Goal: Task Accomplishment & Management: Manage account settings

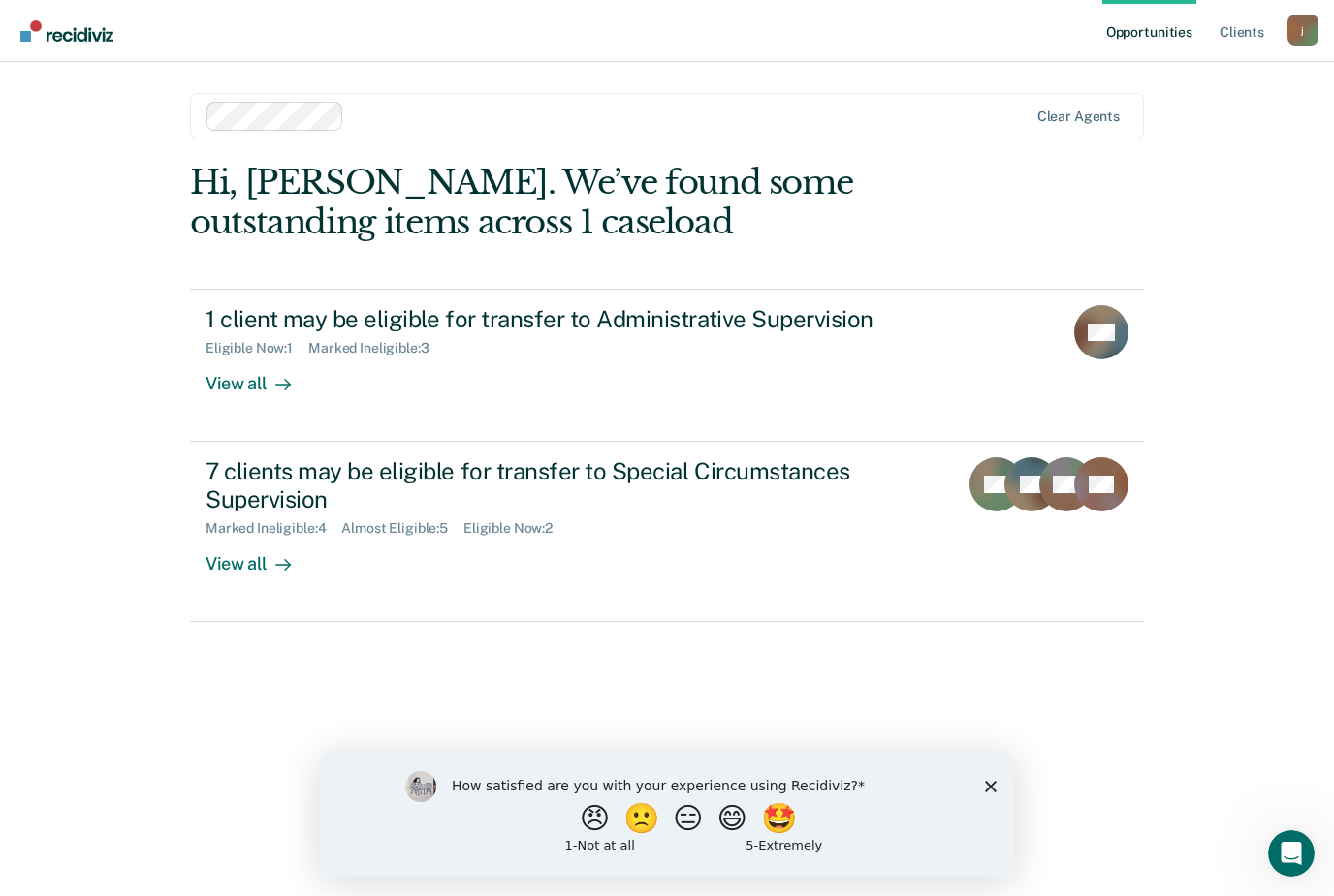
click at [286, 390] on div at bounding box center [280, 383] width 23 height 22
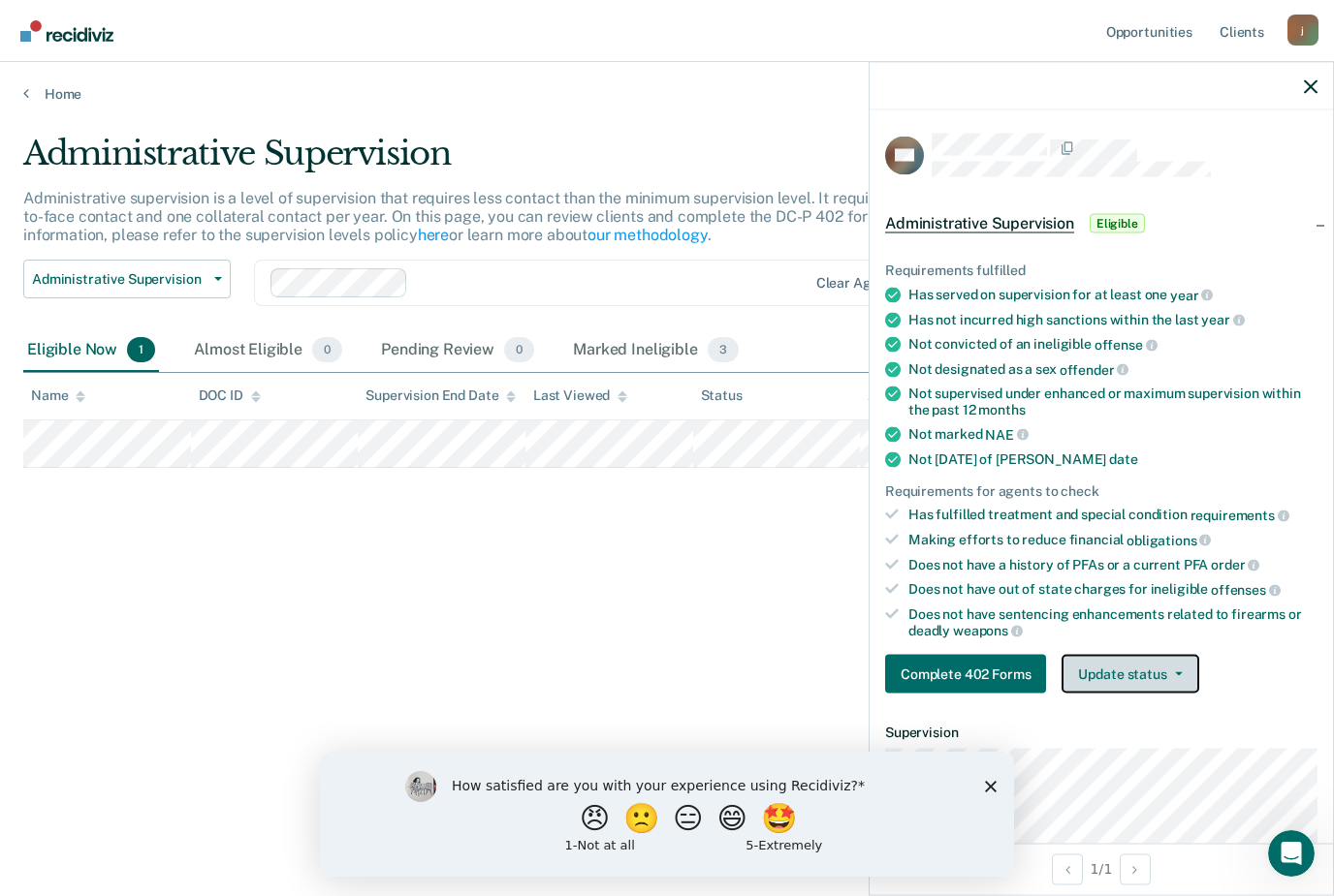
click at [1181, 672] on icon "button" at bounding box center [1179, 674] width 8 height 4
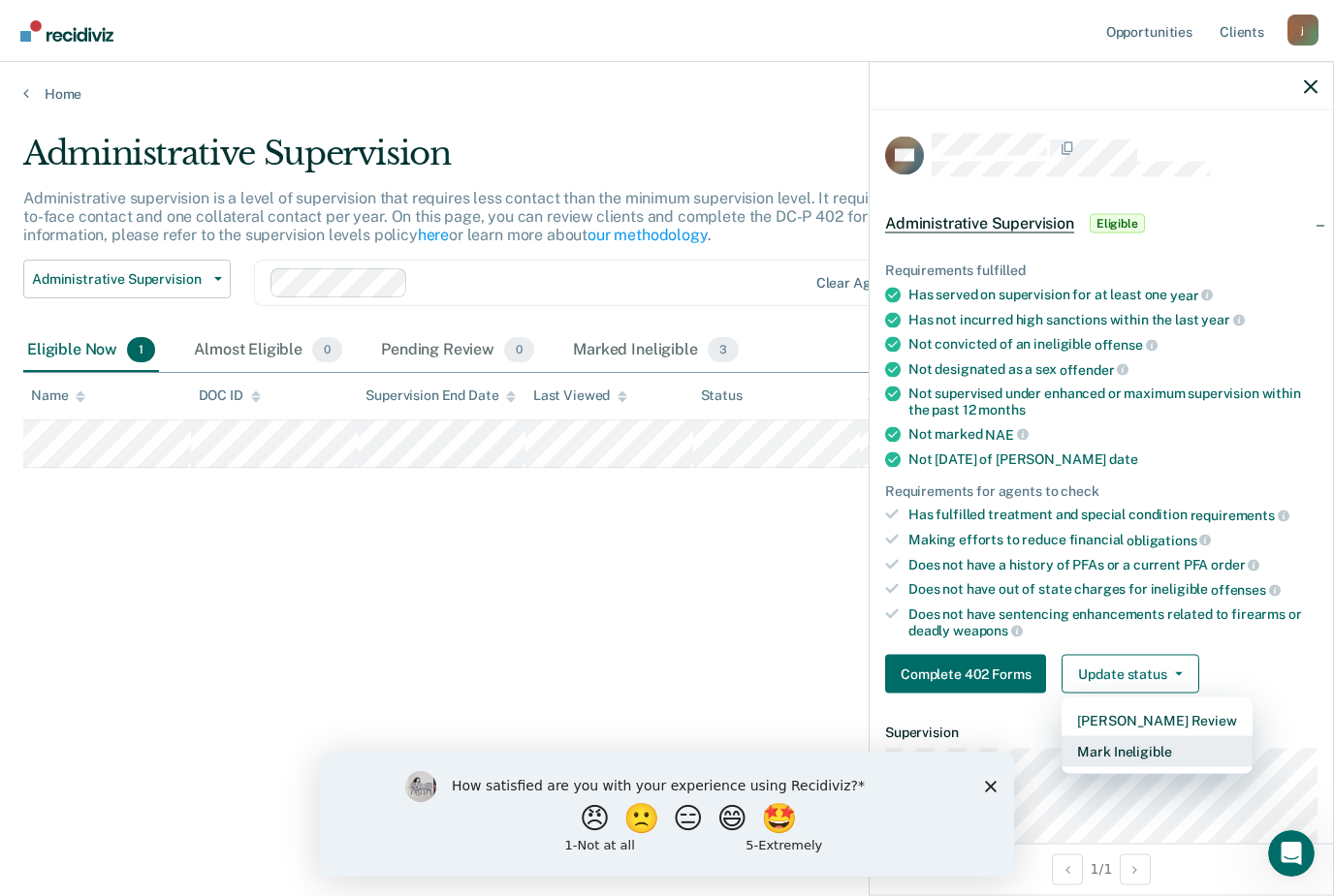
click at [1142, 737] on button "Mark Ineligible" at bounding box center [1156, 752] width 190 height 31
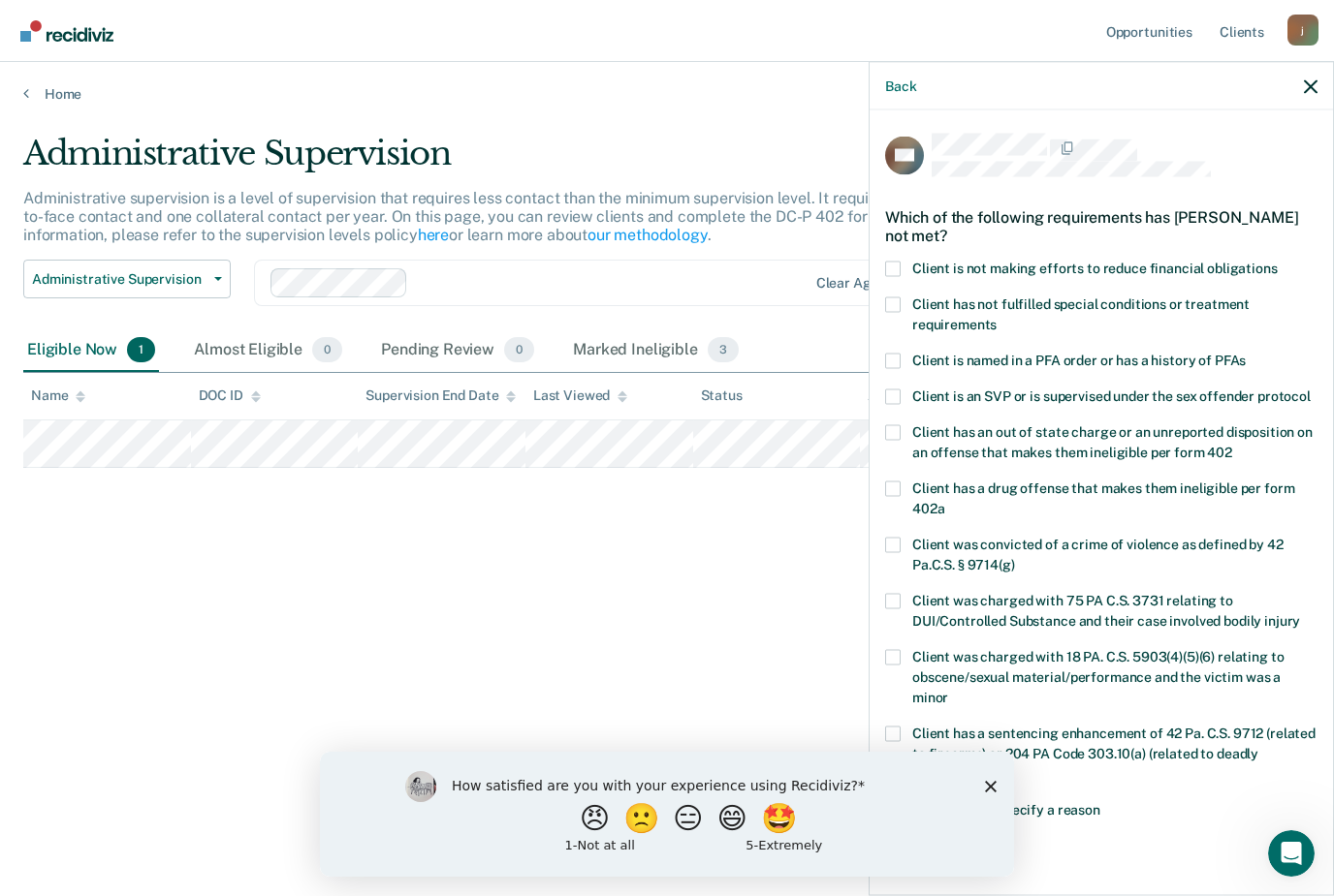
click at [895, 262] on span at bounding box center [892, 269] width 16 height 16
click at [1277, 261] on input "Client is not making efforts to reduce financial obligations" at bounding box center [1277, 261] width 0 height 0
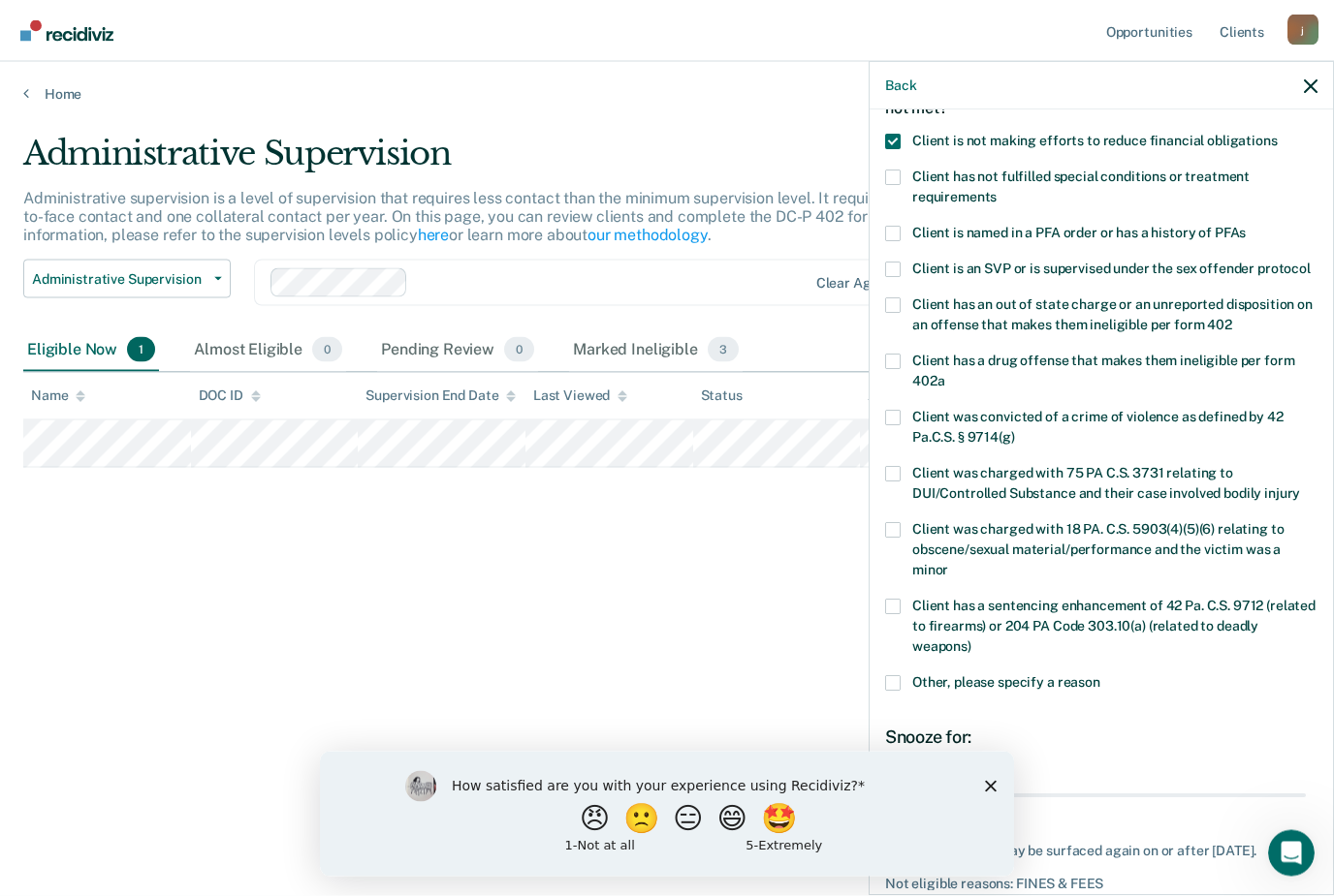
scroll to position [56, 0]
click at [995, 783] on polygon "Close survey" at bounding box center [991, 787] width 12 height 12
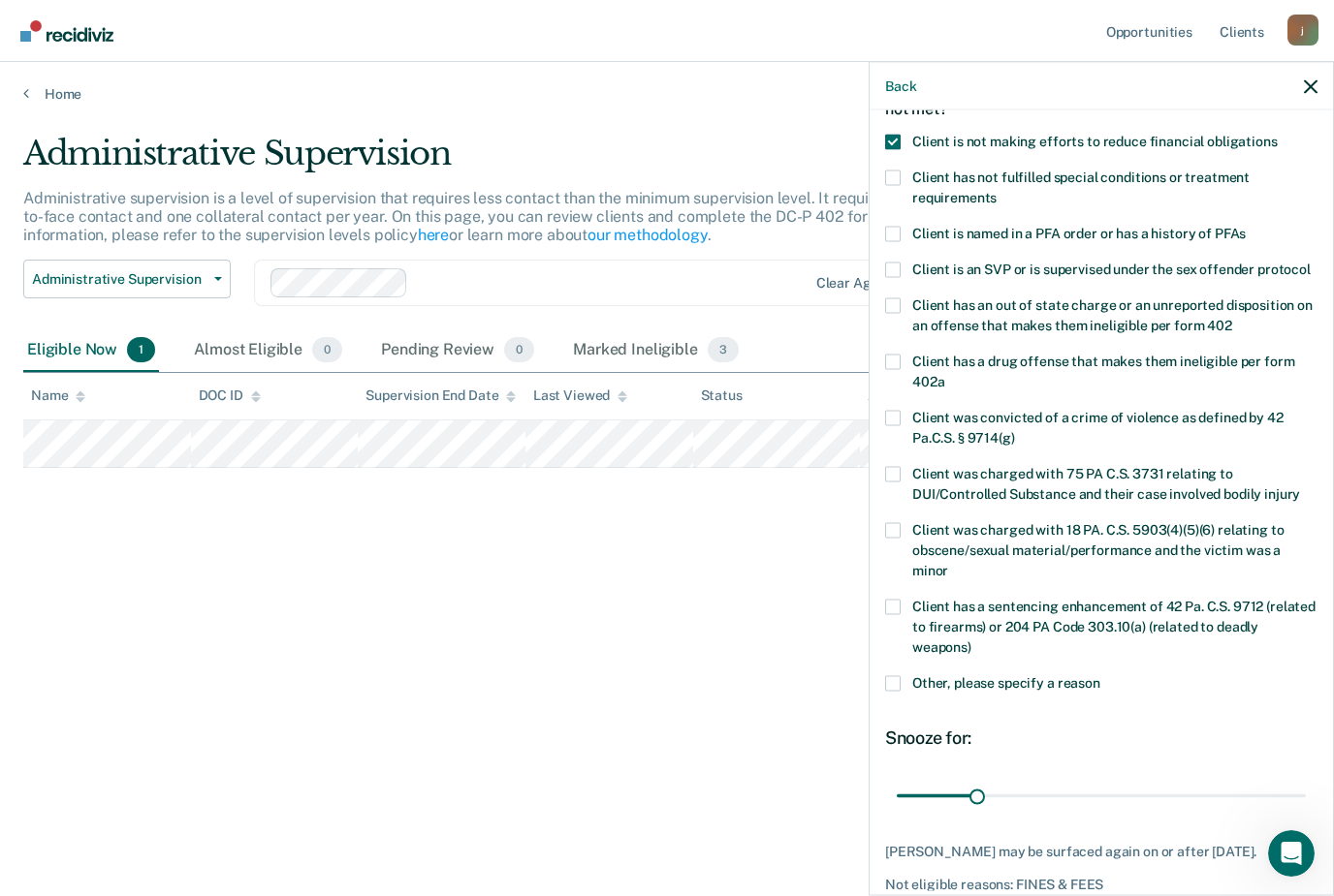
scroll to position [126, 0]
type input "90"
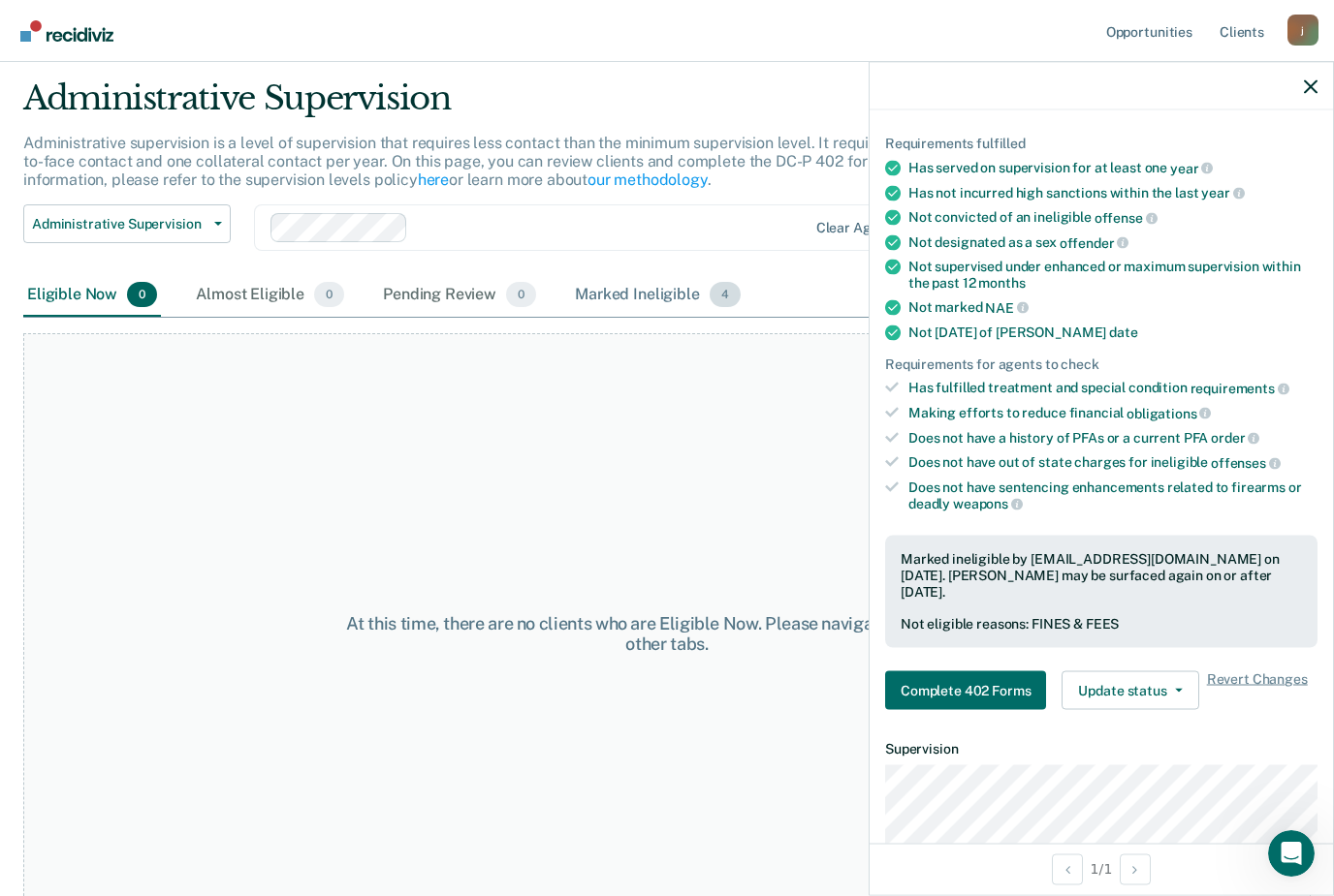
click at [600, 301] on div "Marked Ineligible 4" at bounding box center [658, 296] width 174 height 43
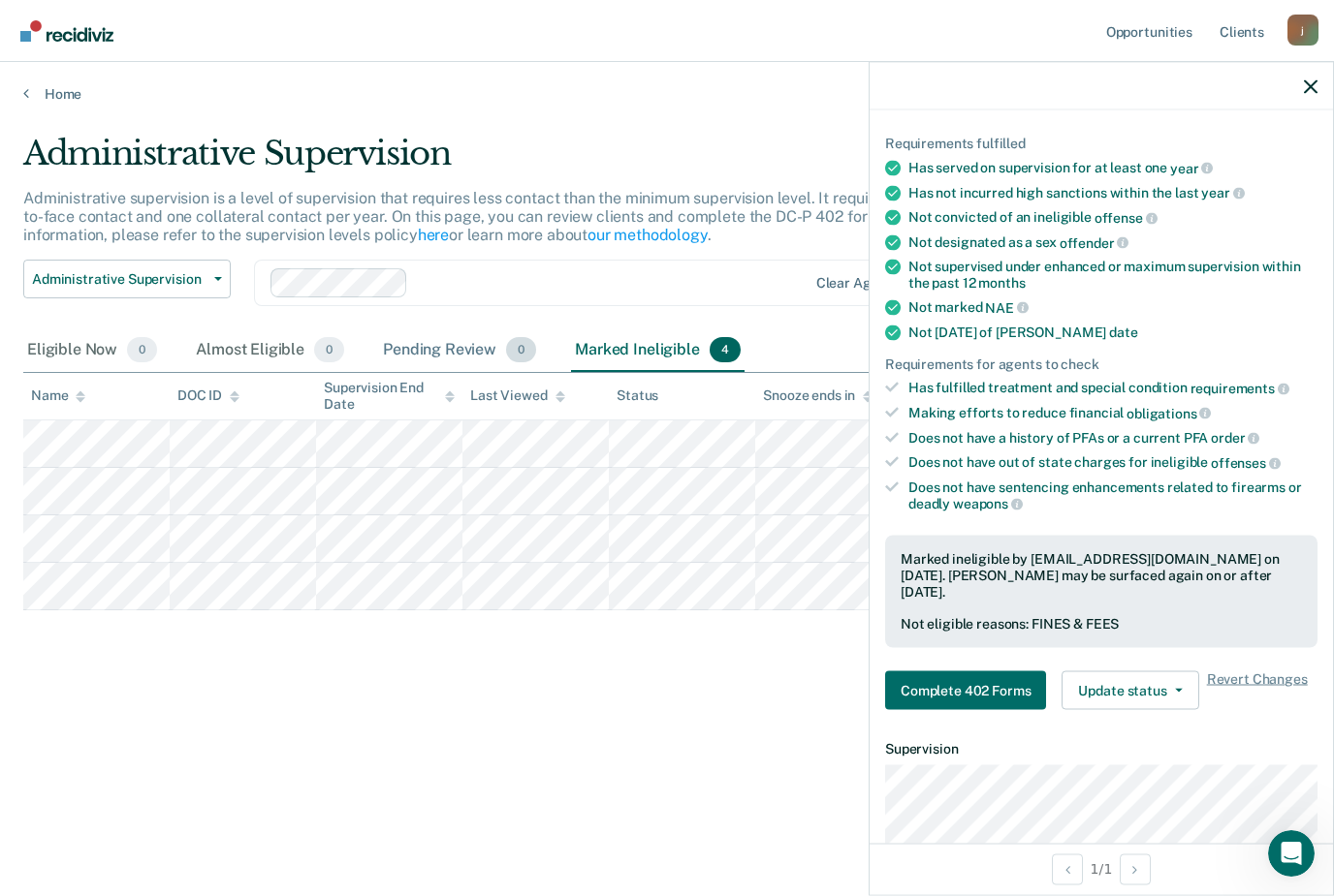
click at [451, 329] on div "Pending Review 0" at bounding box center [459, 351] width 161 height 43
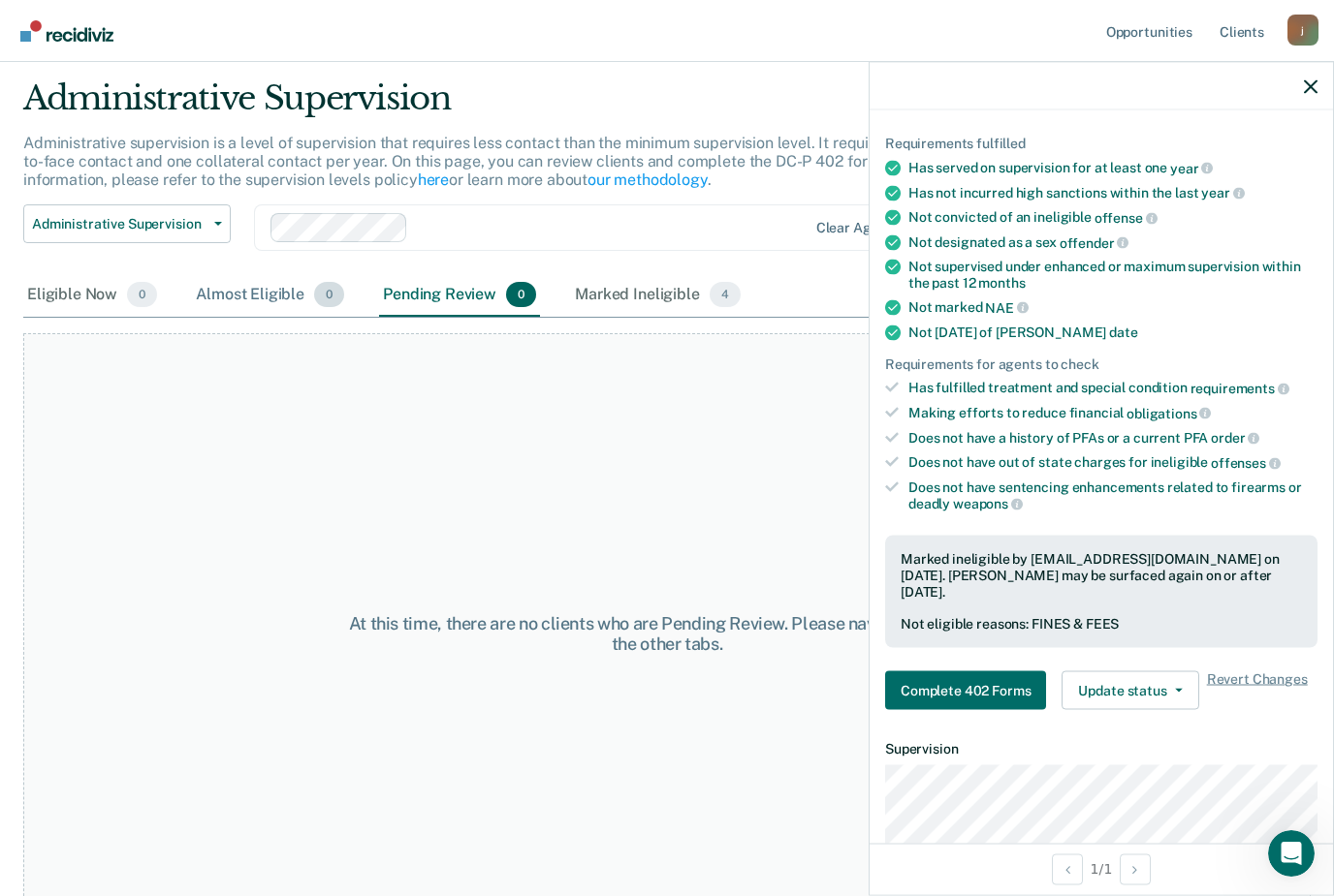
click at [267, 293] on div "Almost Eligible 0" at bounding box center [270, 296] width 156 height 43
click at [71, 291] on div "Eligible Now 0" at bounding box center [92, 296] width 138 height 43
drag, startPoint x: 122, startPoint y: 292, endPoint x: 149, endPoint y: 292, distance: 27.0
click at [122, 292] on div "Eligible Now 0" at bounding box center [92, 296] width 138 height 43
click at [234, 292] on div "Almost Eligible 0" at bounding box center [270, 296] width 156 height 43
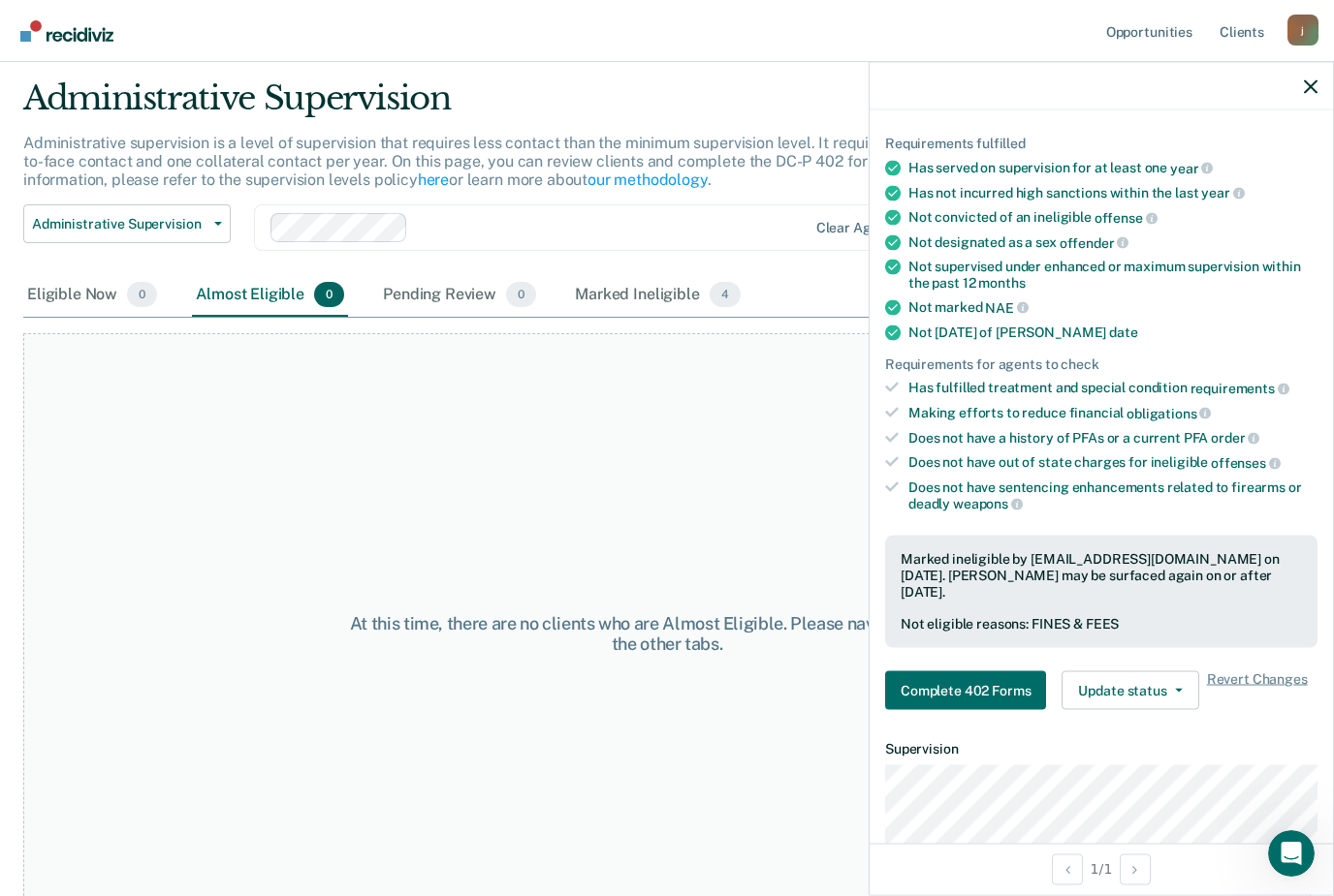
click at [197, 196] on div "Administrative supervision is a level of supervision that requires less contact…" at bounding box center [523, 169] width 1000 height 71
click at [205, 209] on button "Administrative Supervision" at bounding box center [127, 224] width 207 height 39
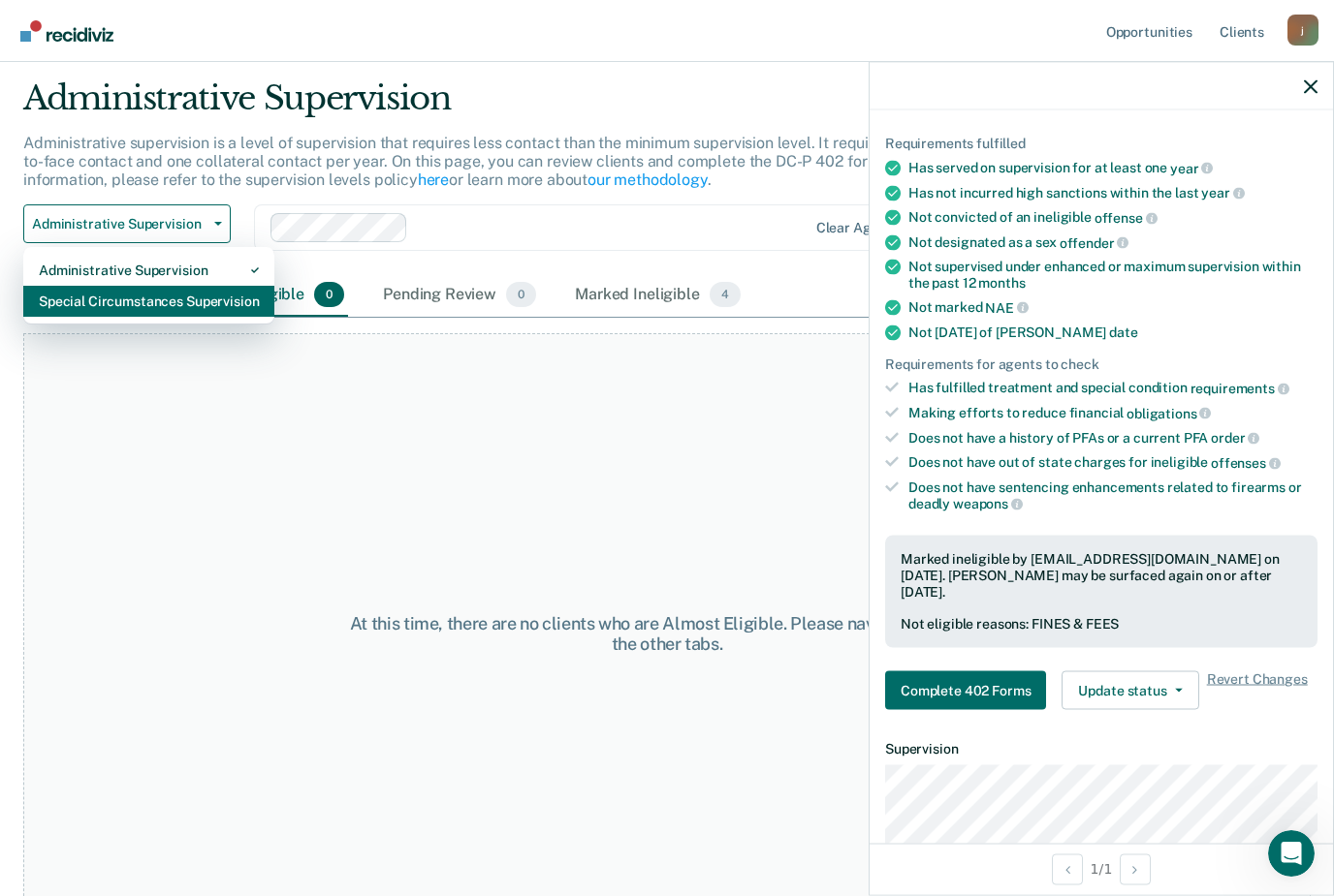
click at [168, 301] on div "Special Circumstances Supervision" at bounding box center [149, 302] width 220 height 31
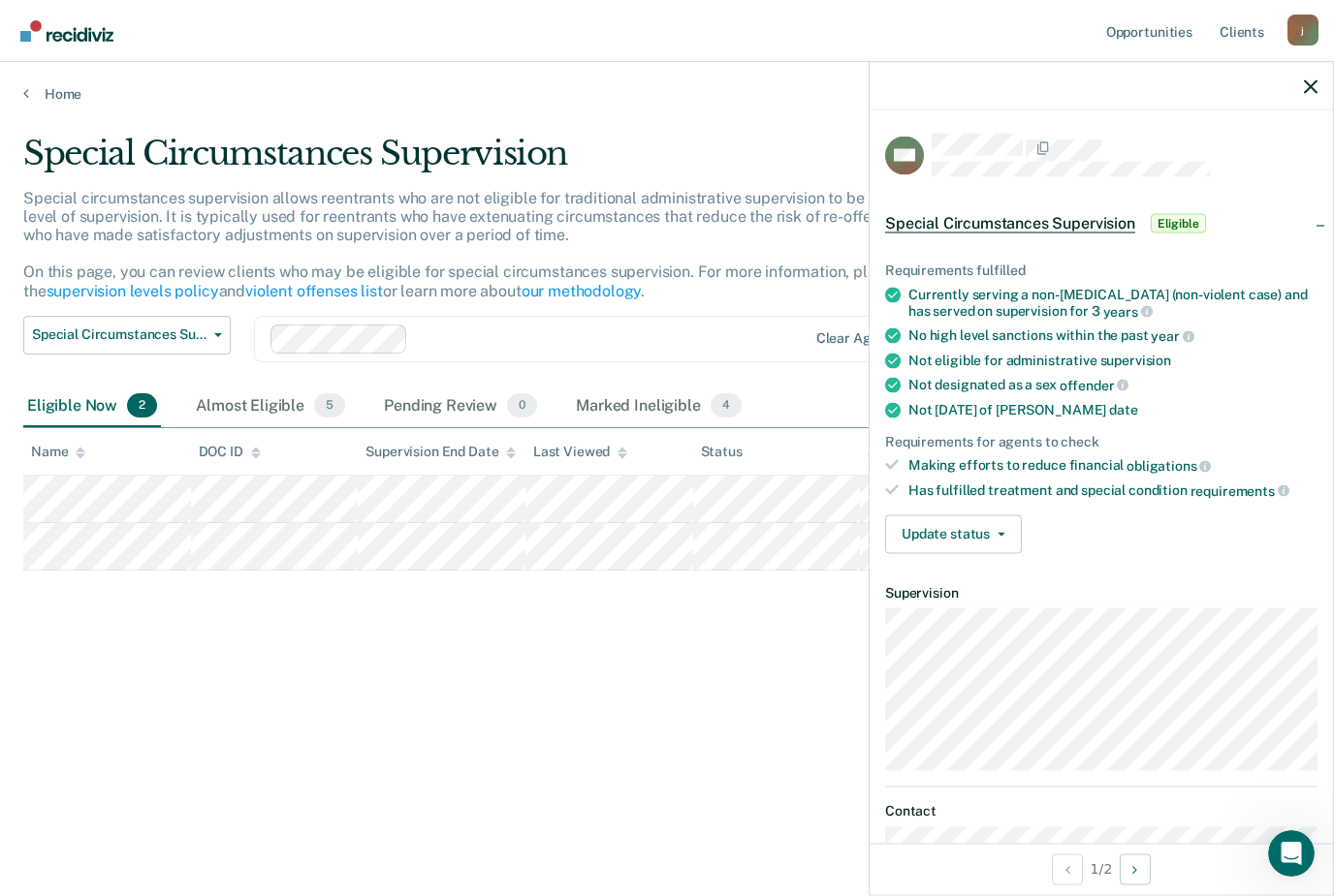
click at [1016, 595] on dl "Supervision" at bounding box center [1100, 677] width 432 height 187
click at [1012, 584] on dt "Supervision" at bounding box center [1100, 592] width 432 height 17
click at [1006, 584] on dt "Supervision" at bounding box center [1100, 592] width 432 height 17
click at [998, 584] on dt "Supervision" at bounding box center [1100, 592] width 432 height 17
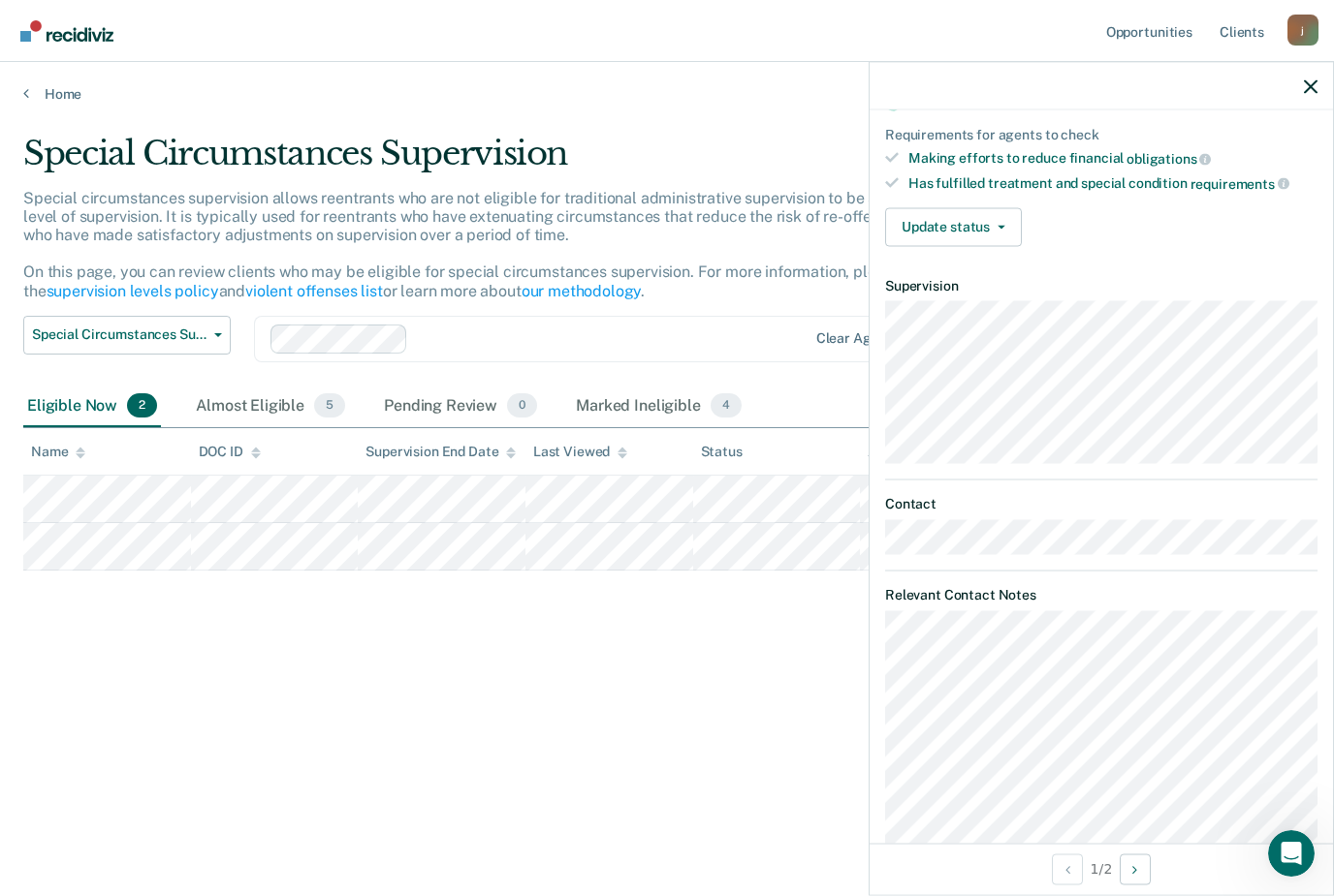
scroll to position [306, 0]
click at [993, 278] on dt "Supervision" at bounding box center [1100, 286] width 432 height 17
click at [1006, 282] on dt "Supervision" at bounding box center [1100, 286] width 432 height 17
click at [995, 226] on span "button" at bounding box center [998, 228] width 16 height 4
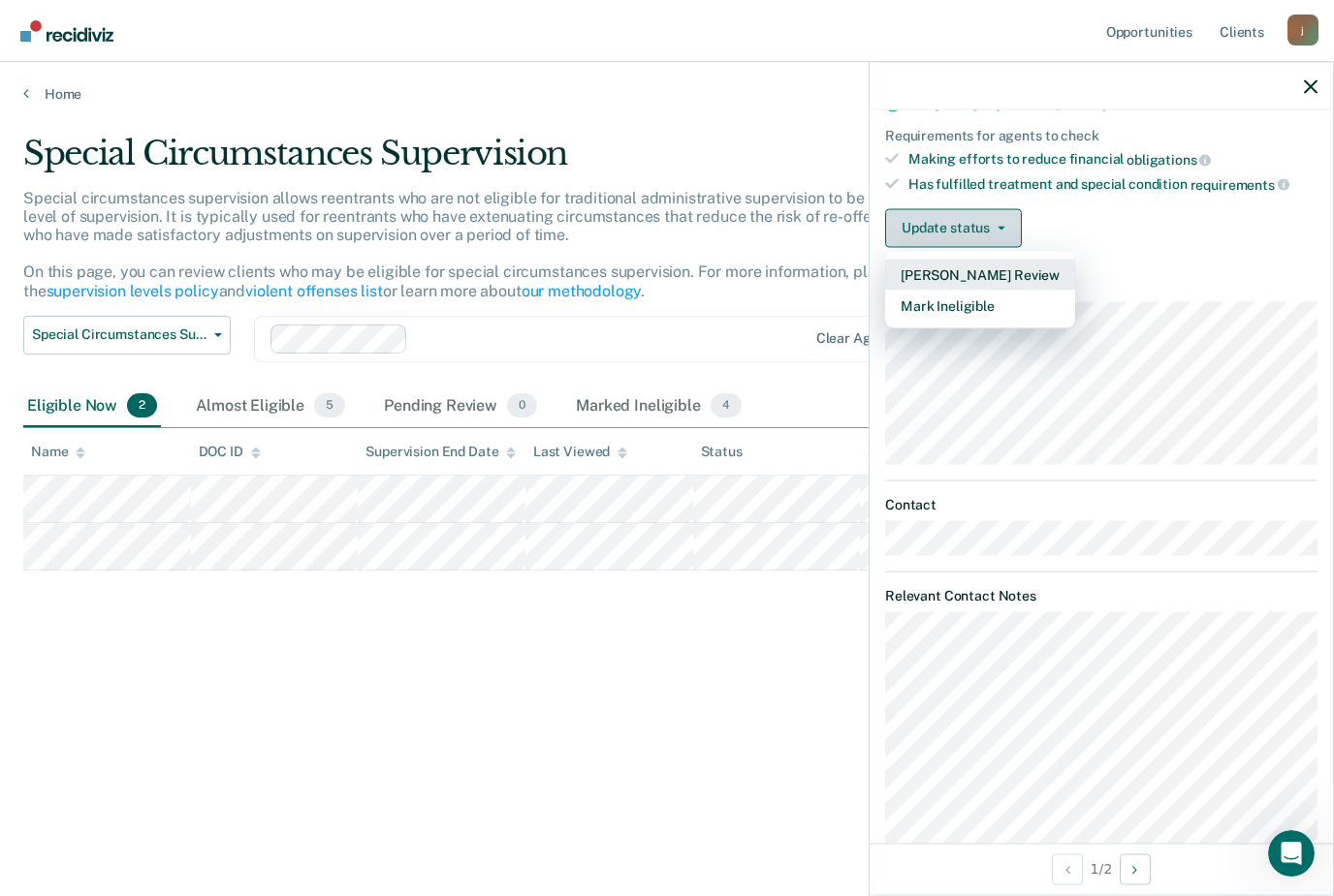
click at [995, 214] on button "Update status" at bounding box center [953, 228] width 137 height 39
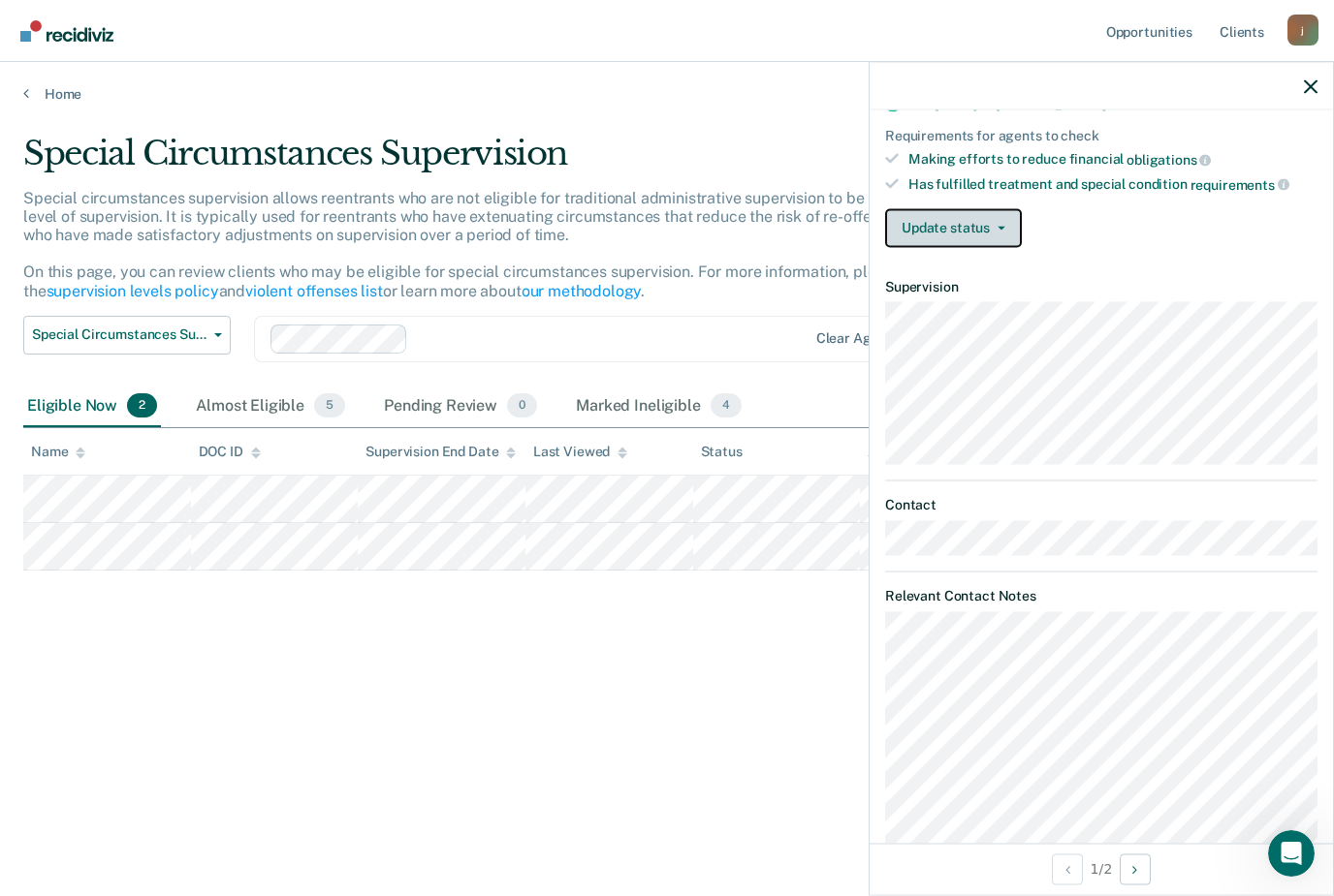
click at [995, 212] on button "Update status" at bounding box center [953, 228] width 137 height 39
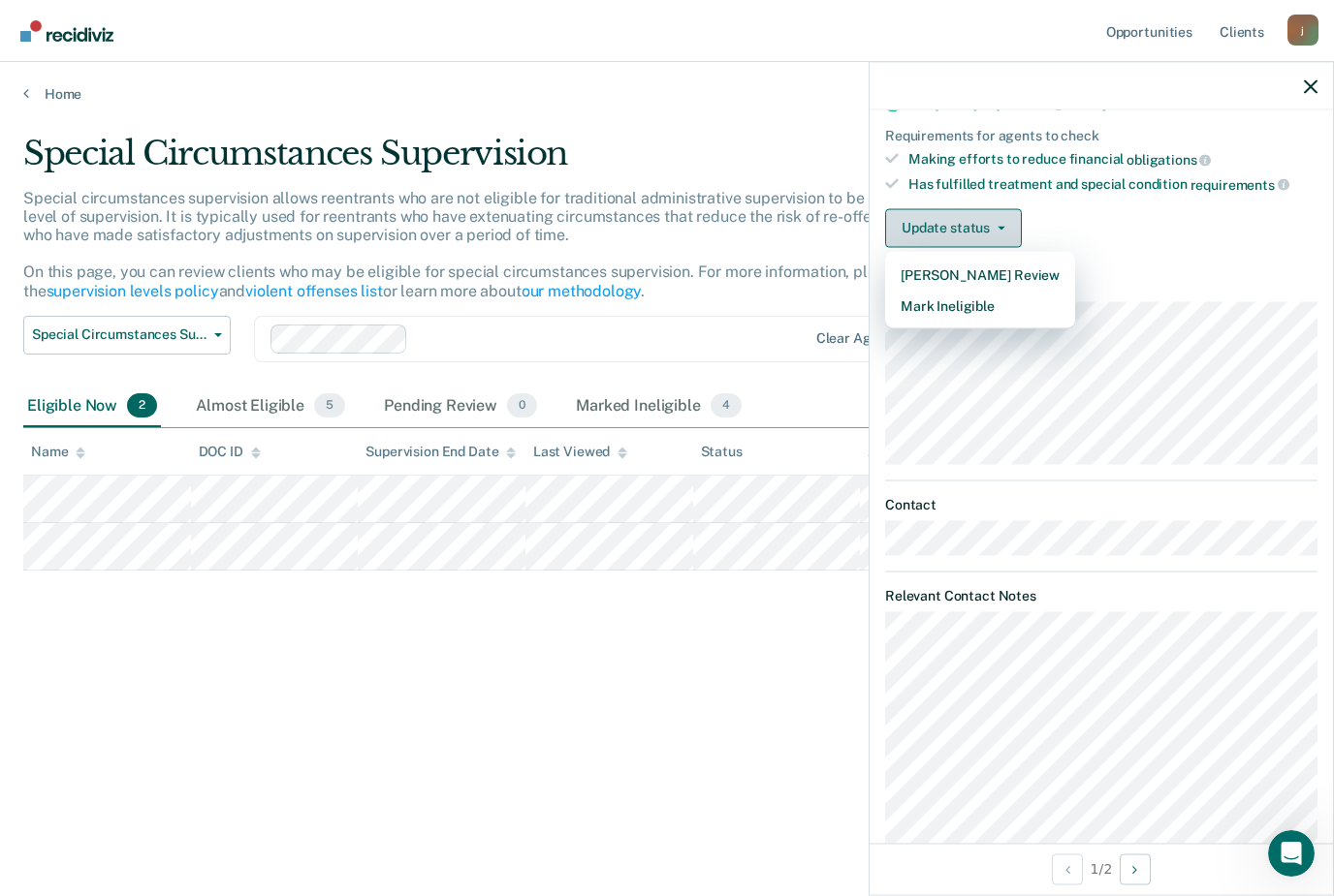
click at [970, 300] on button "Mark Ineligible" at bounding box center [979, 306] width 190 height 31
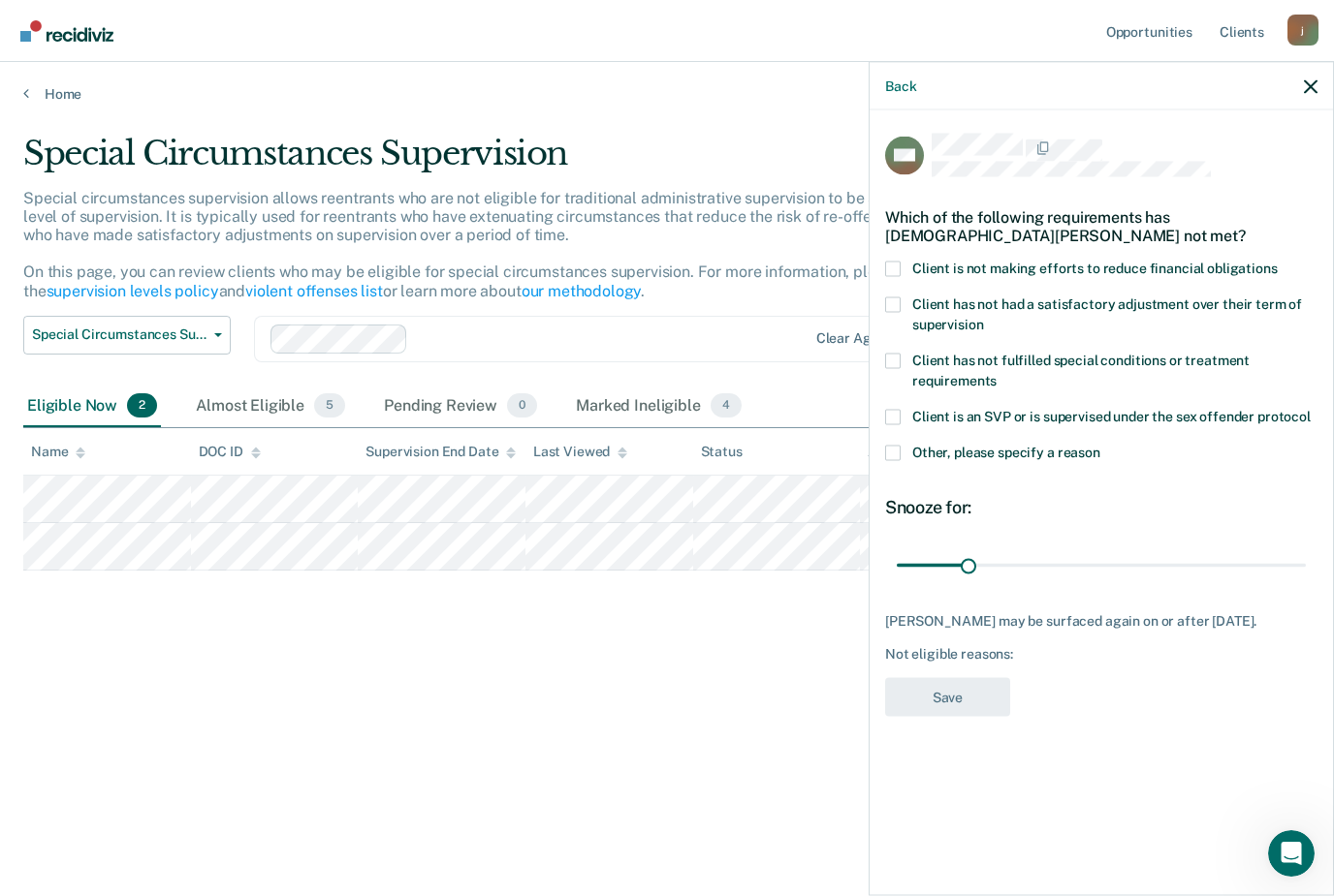
click at [886, 447] on span at bounding box center [892, 452] width 16 height 16
click at [1100, 445] on input "Other, please specify a reason" at bounding box center [1100, 445] width 0 height 0
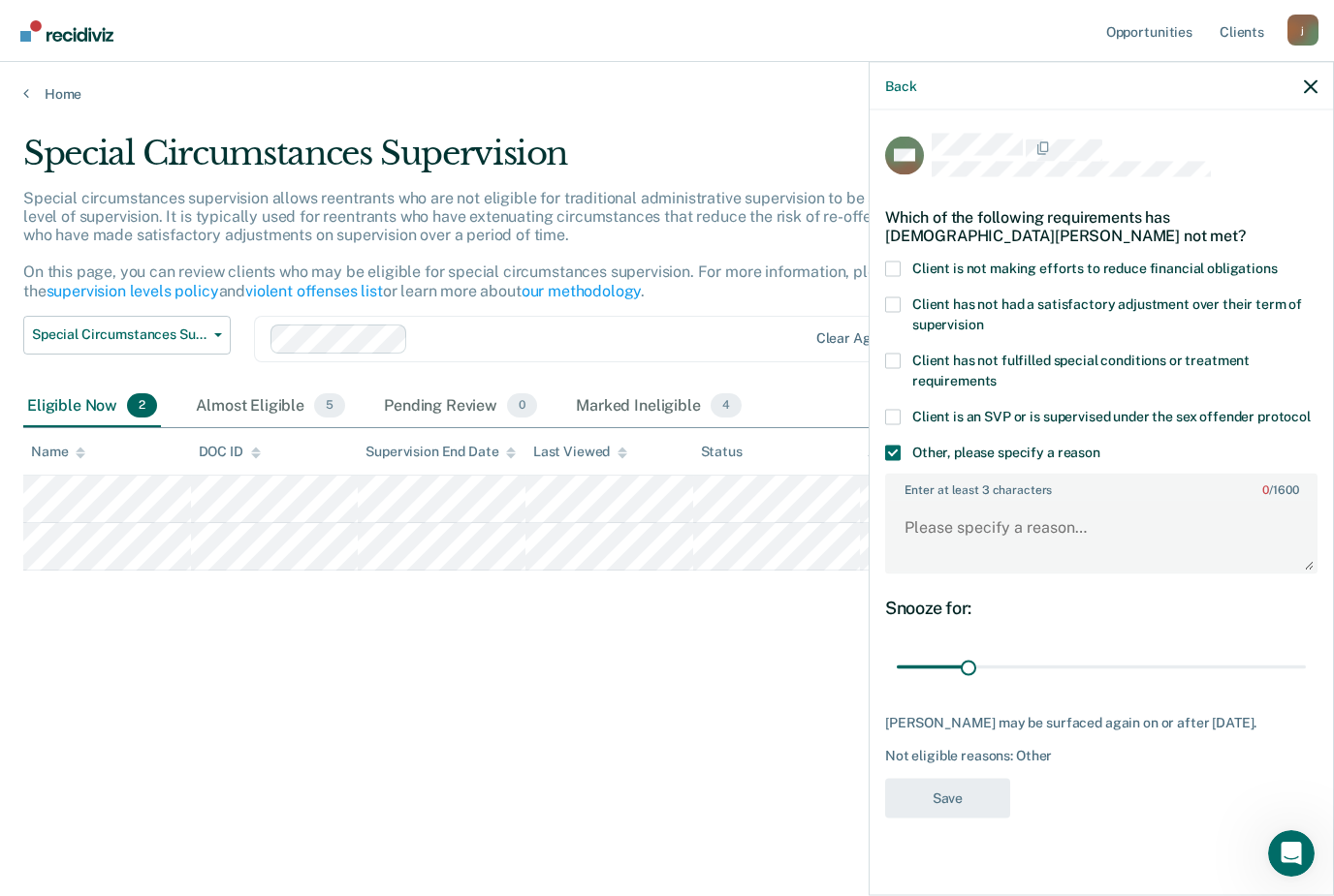
click at [1047, 534] on textarea "Enter at least 3 characters 0 / 1600" at bounding box center [1100, 536] width 428 height 71
type textarea "violent offense"
type input "90"
type textarea "violent offense"
click at [969, 803] on button "Save" at bounding box center [947, 798] width 125 height 40
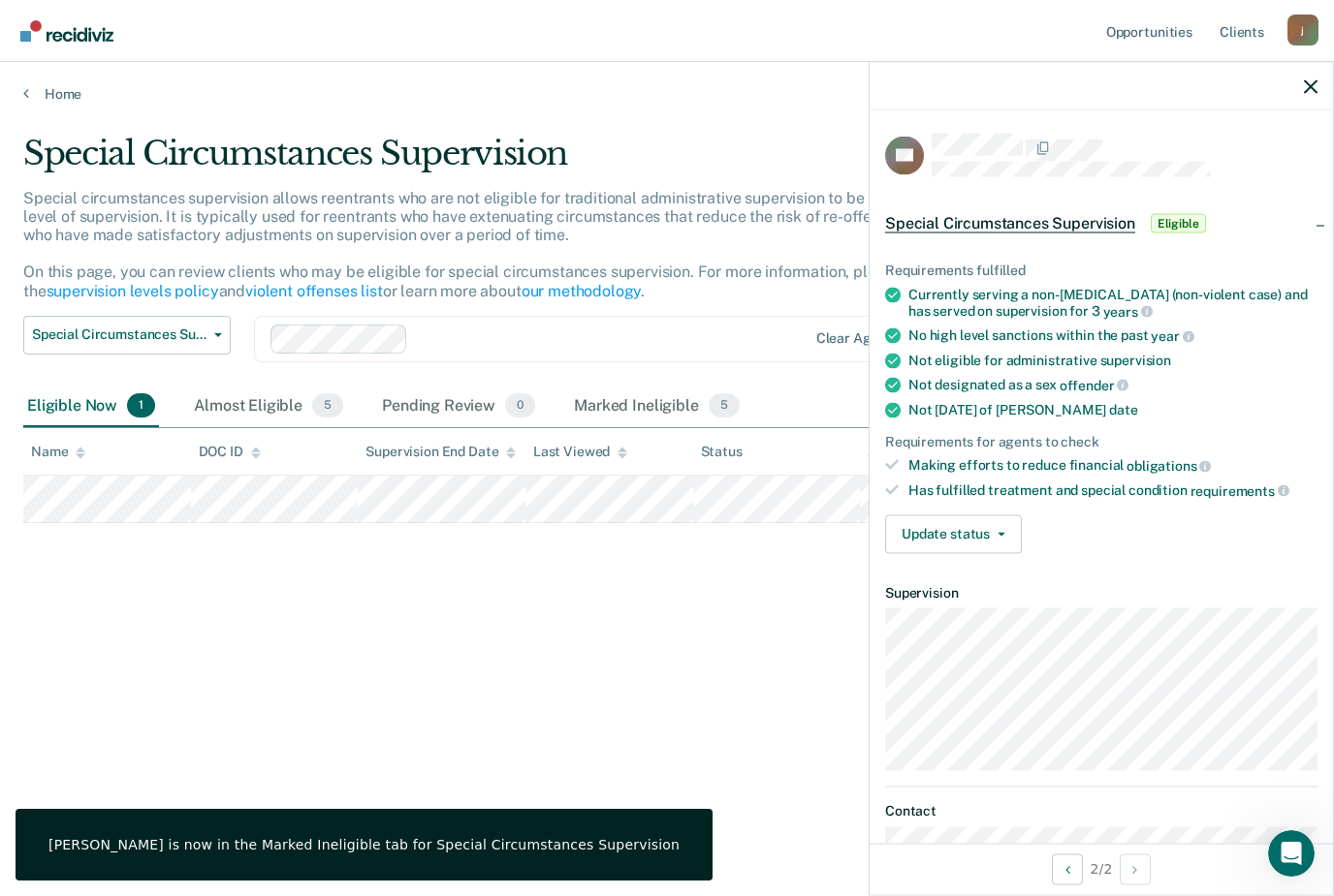
click at [1018, 518] on button "Update status" at bounding box center [953, 534] width 137 height 39
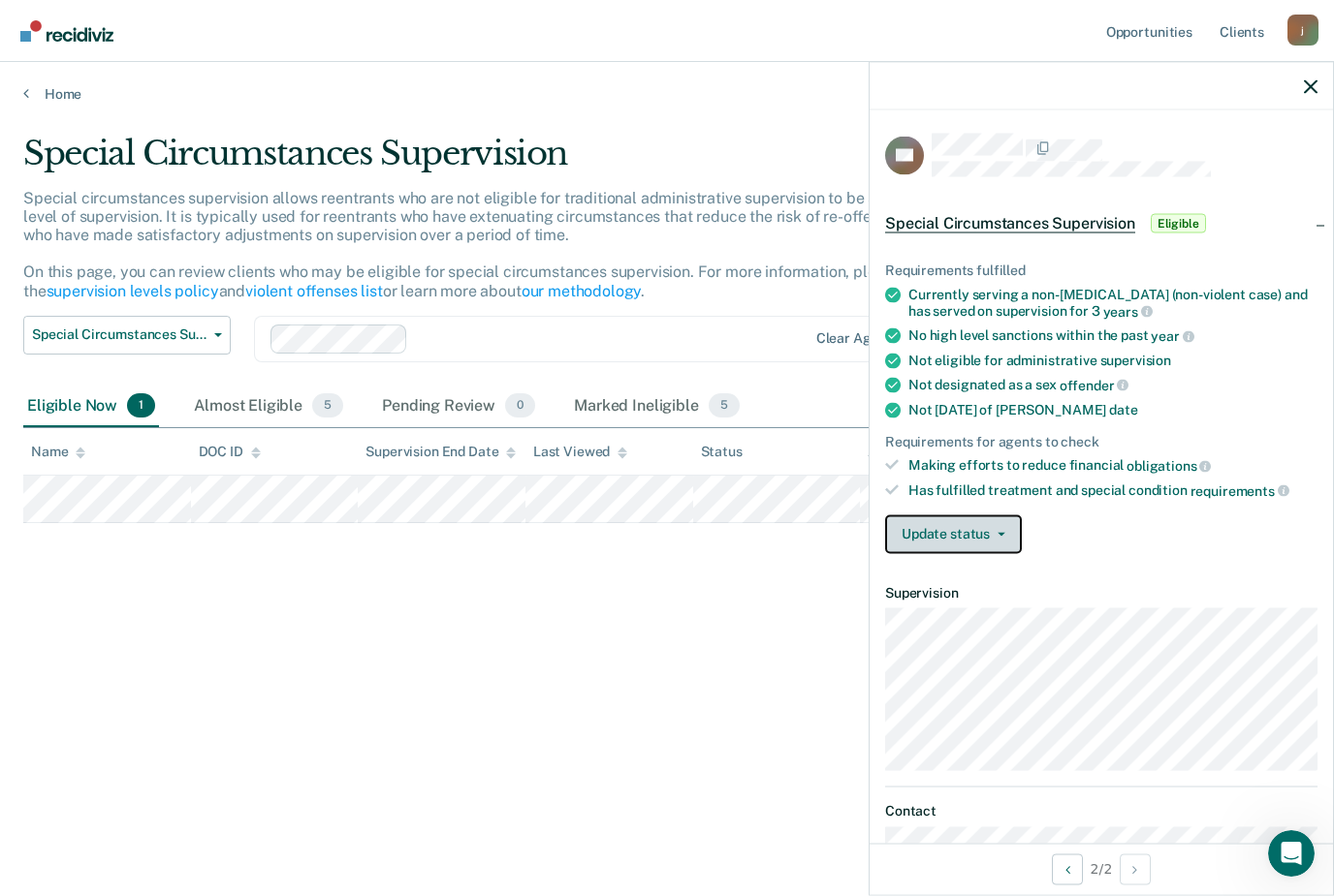
click at [1010, 526] on button "Update status" at bounding box center [953, 534] width 137 height 39
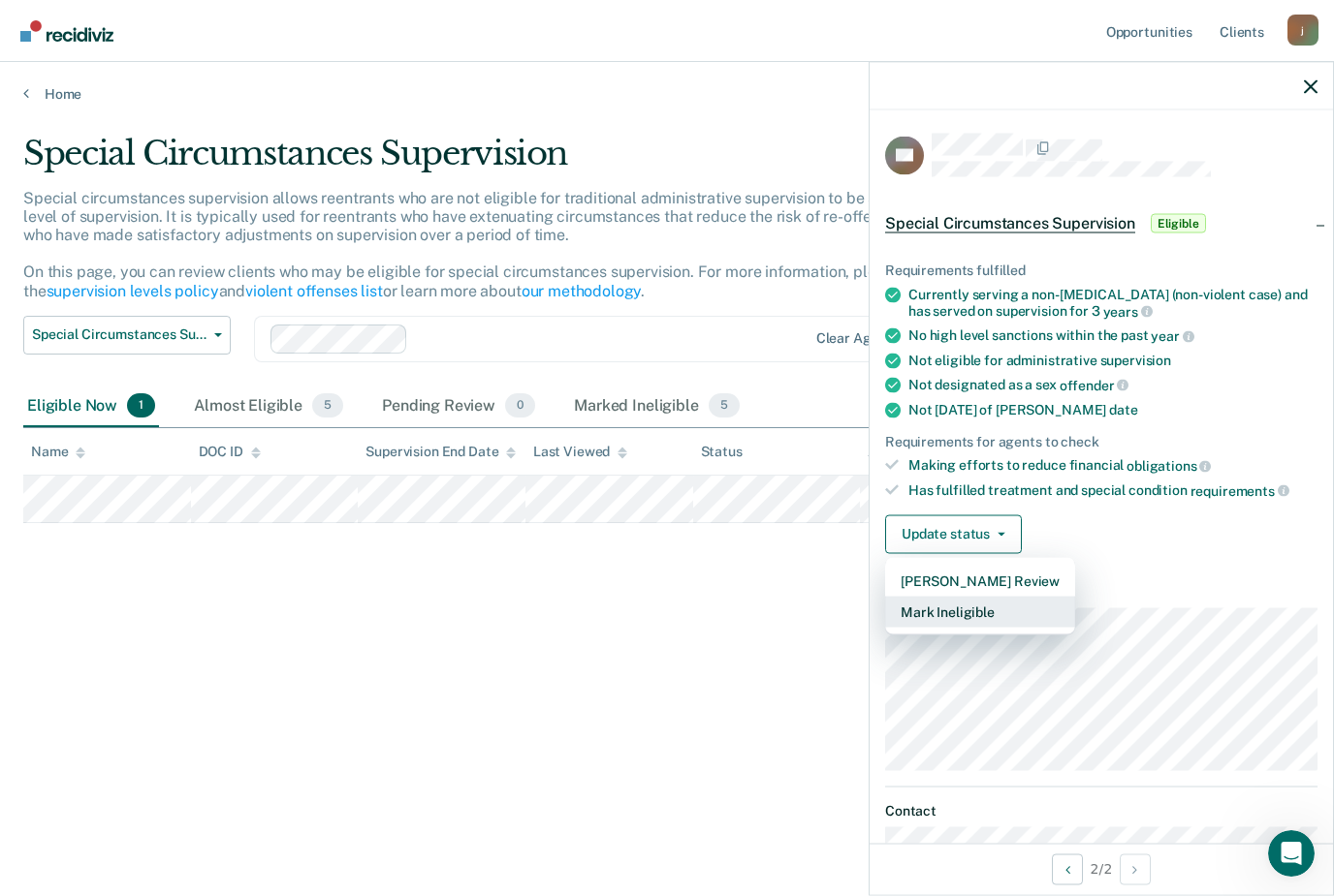
click at [980, 604] on button "Mark Ineligible" at bounding box center [979, 612] width 190 height 31
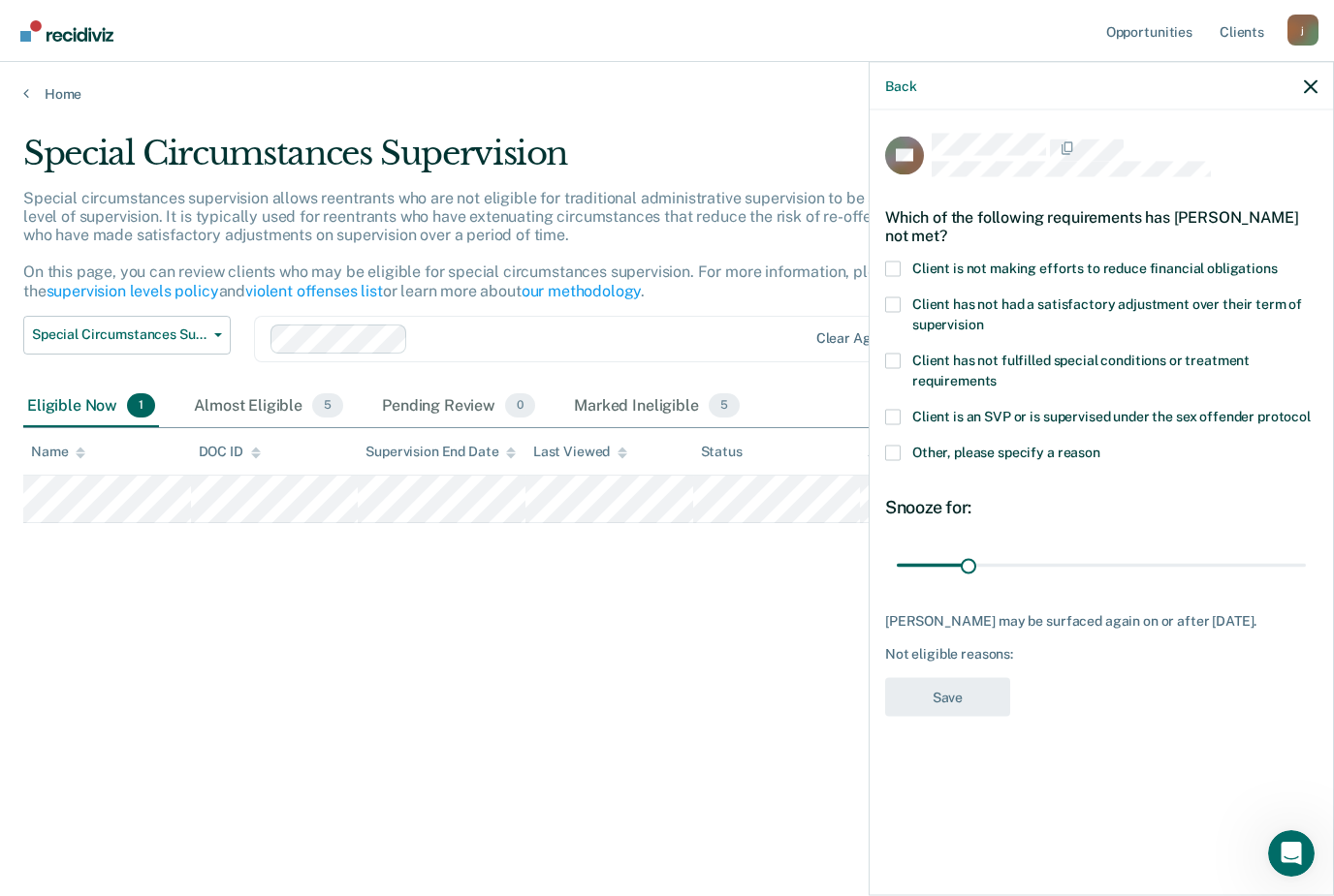
click at [905, 449] on label "Other, please specify a reason" at bounding box center [1100, 454] width 432 height 21
click at [1100, 445] on input "Other, please specify a reason" at bounding box center [1100, 445] width 0 height 0
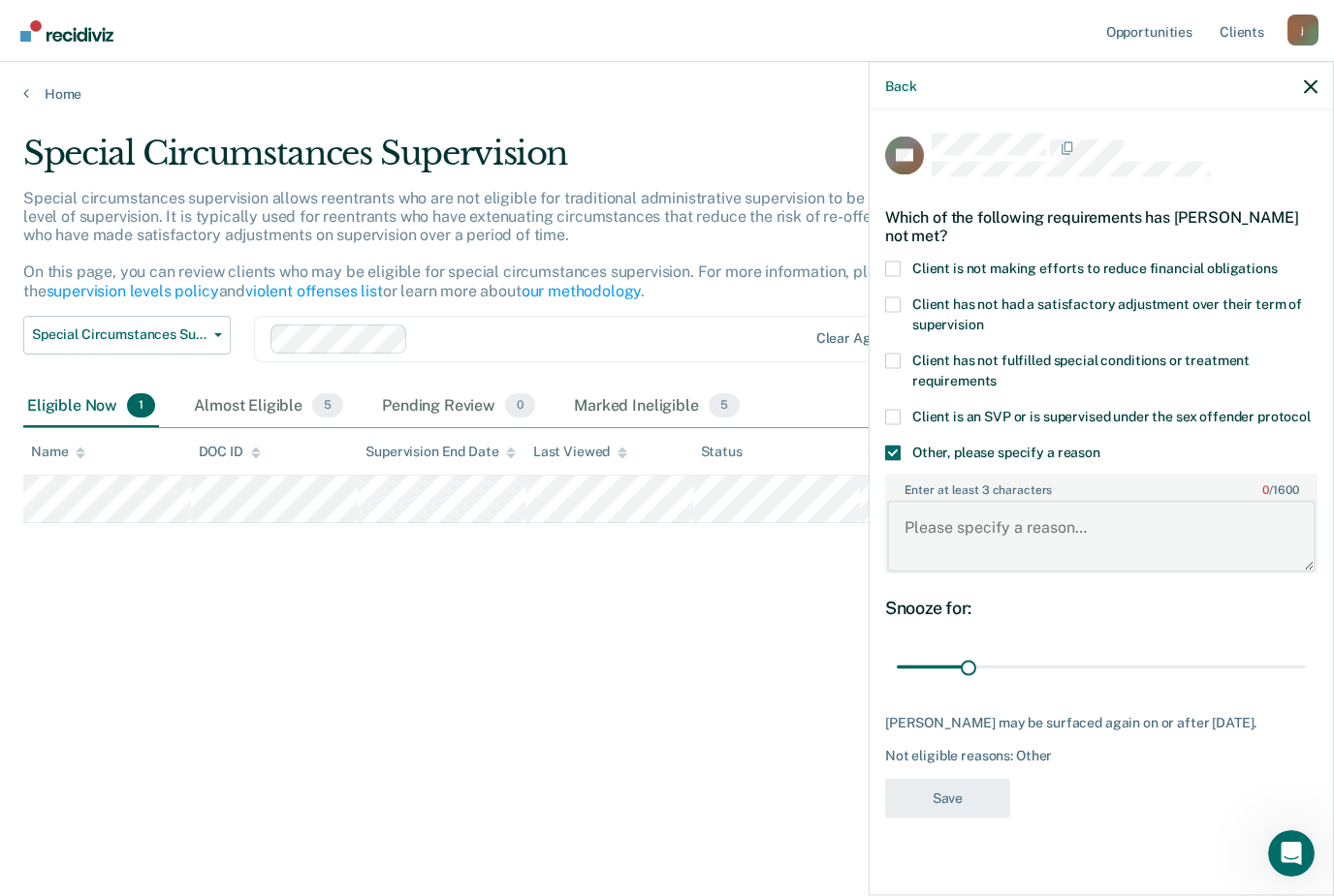
click at [932, 527] on textarea "Enter at least 3 characters 0 / 1600" at bounding box center [1100, 536] width 428 height 71
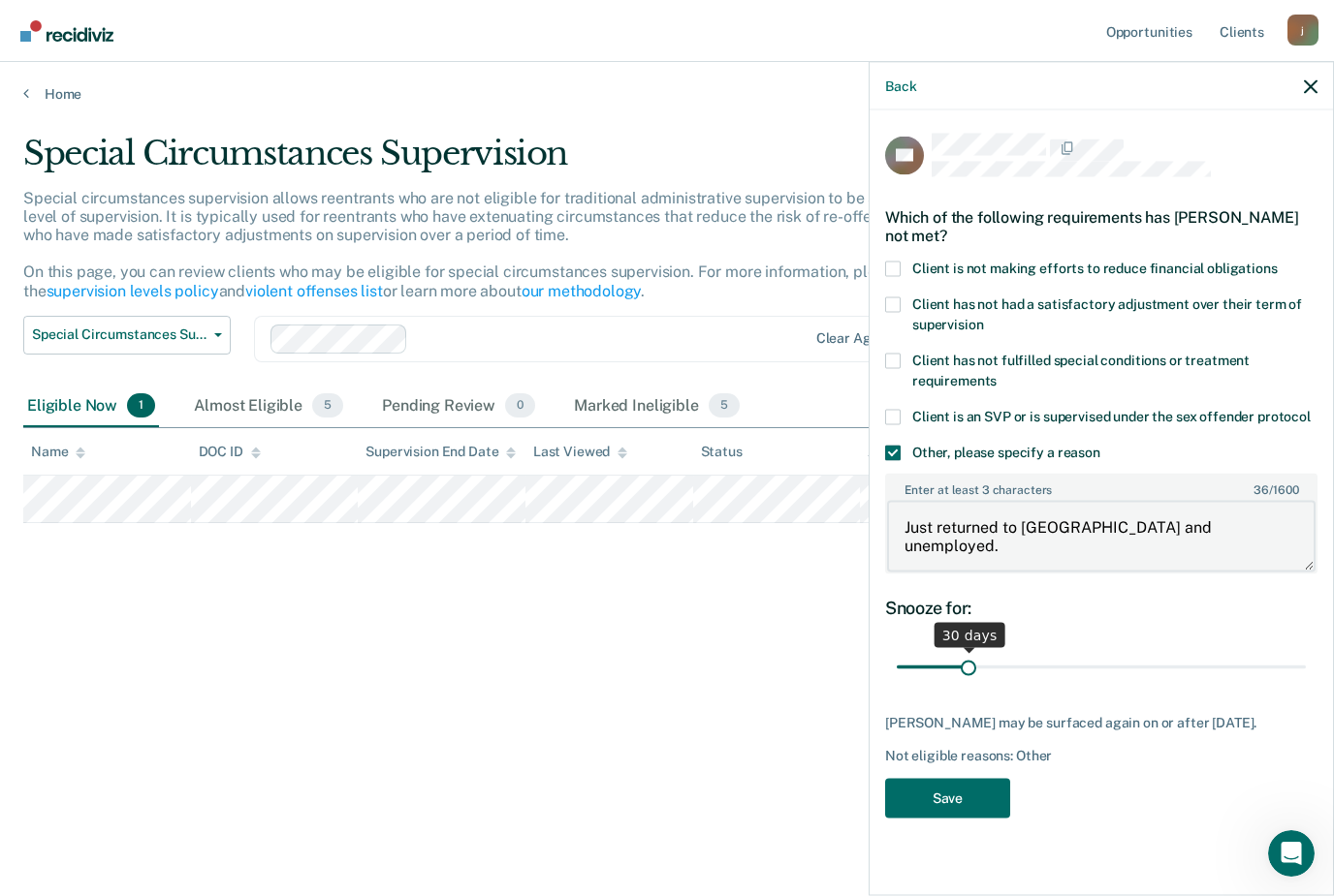
type textarea "Just returned to [GEOGRAPHIC_DATA] and unemployed."
drag, startPoint x: 967, startPoint y: 666, endPoint x: 1101, endPoint y: 663, distance: 134.0
type input "91"
click at [1101, 663] on input "range" at bounding box center [1100, 666] width 409 height 34
click at [974, 787] on button "Save" at bounding box center [947, 798] width 125 height 40
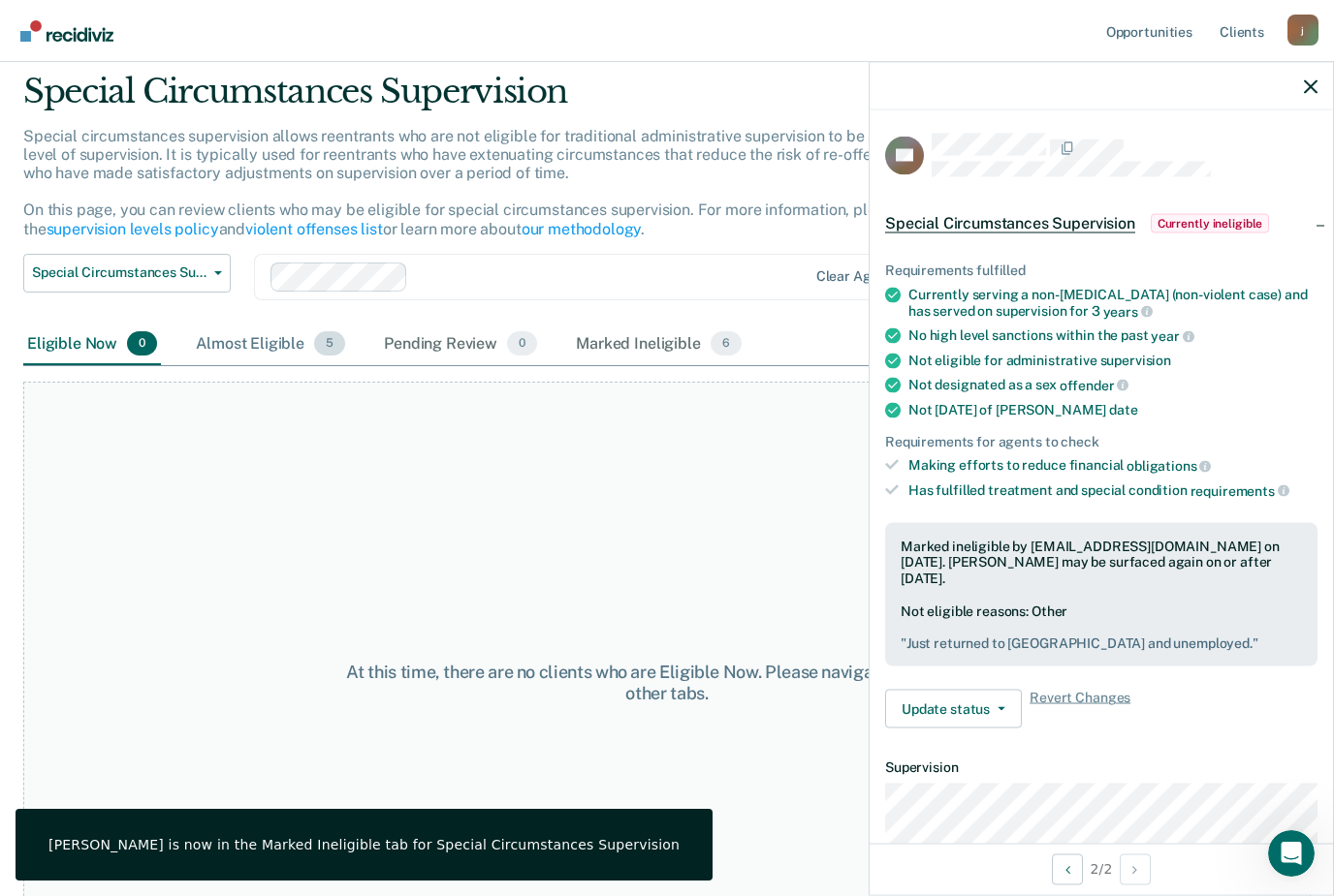
click at [260, 349] on div "Almost Eligible 5" at bounding box center [270, 345] width 157 height 43
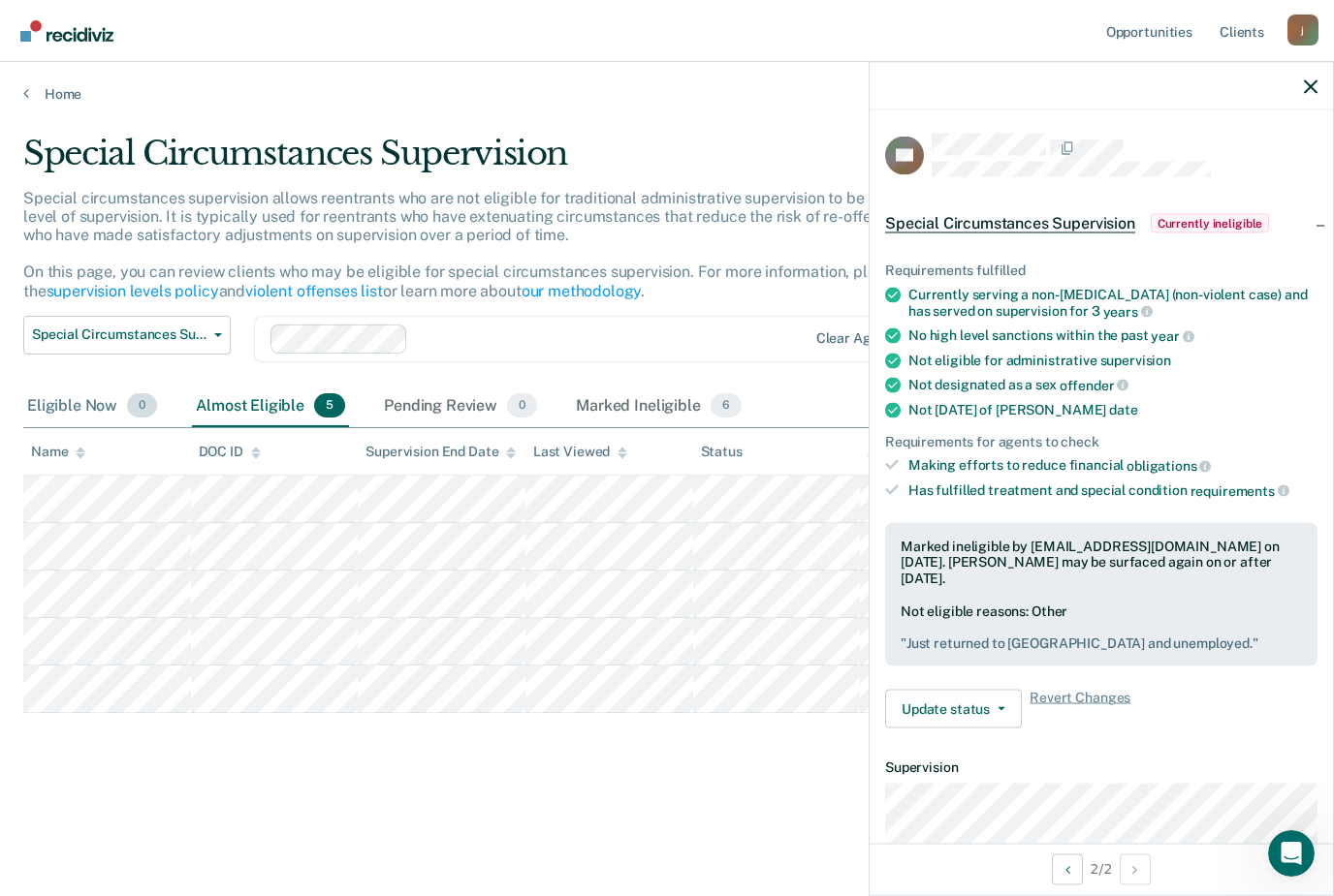
click at [79, 386] on div "Eligible Now 0" at bounding box center [92, 407] width 138 height 43
